Goal: Navigation & Orientation: Find specific page/section

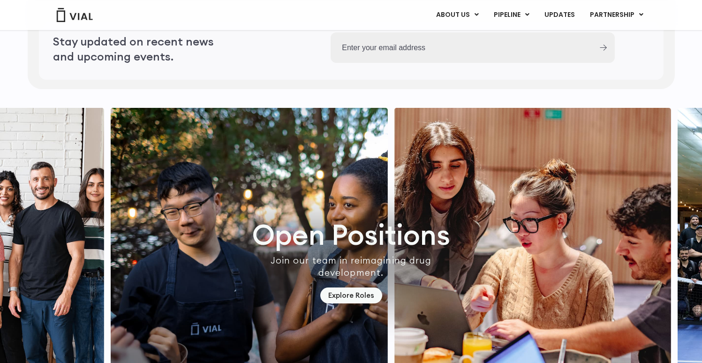
scroll to position [2721, 0]
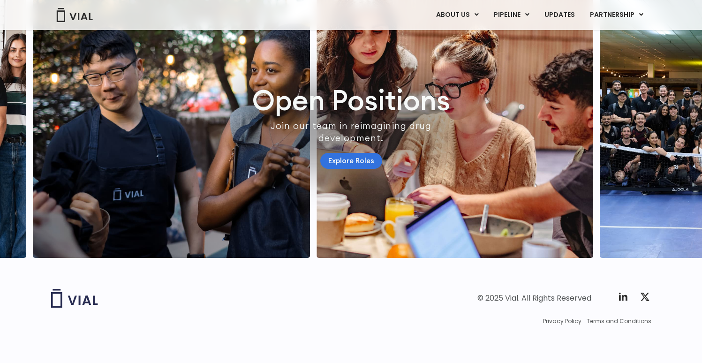
click at [356, 154] on link "Explore Roles" at bounding box center [351, 161] width 62 height 16
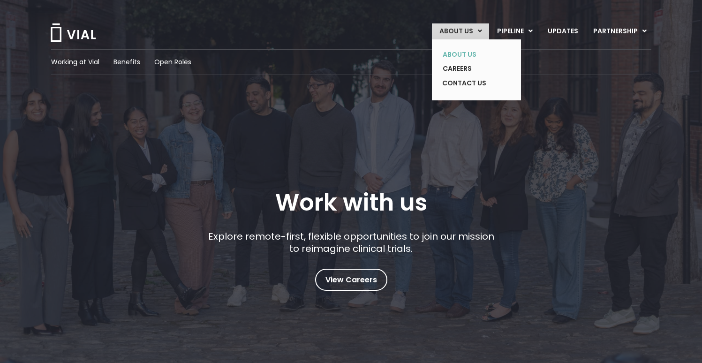
click at [466, 58] on link "ABOUT US" at bounding box center [469, 54] width 68 height 15
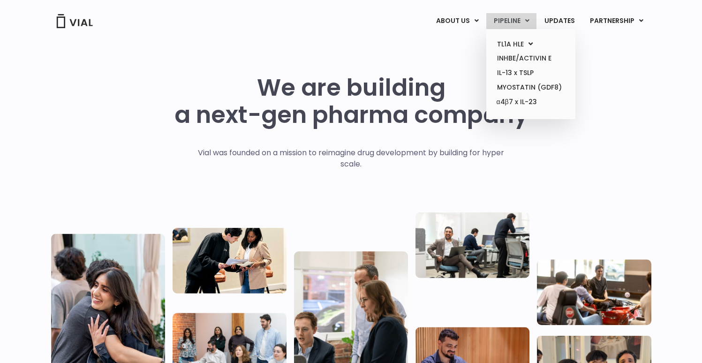
click at [510, 21] on link "PIPELINE" at bounding box center [511, 21] width 50 height 16
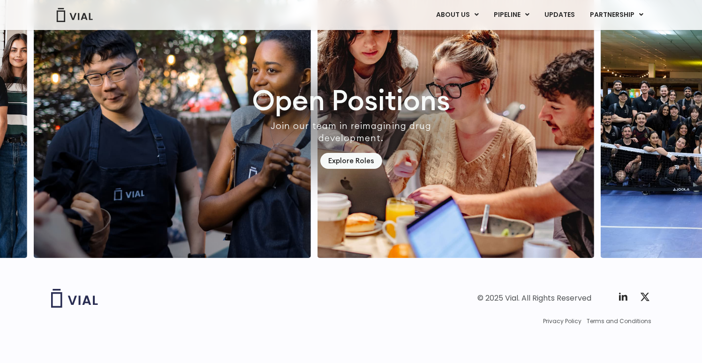
scroll to position [2721, 0]
click at [343, 157] on link "Explore Roles" at bounding box center [351, 161] width 62 height 16
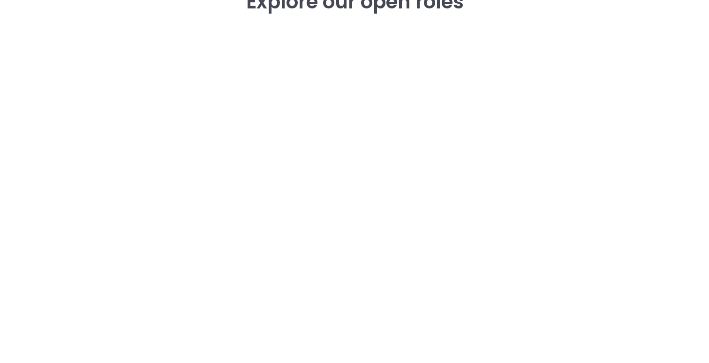
scroll to position [1372, 0]
